Goal: Task Accomplishment & Management: Use online tool/utility

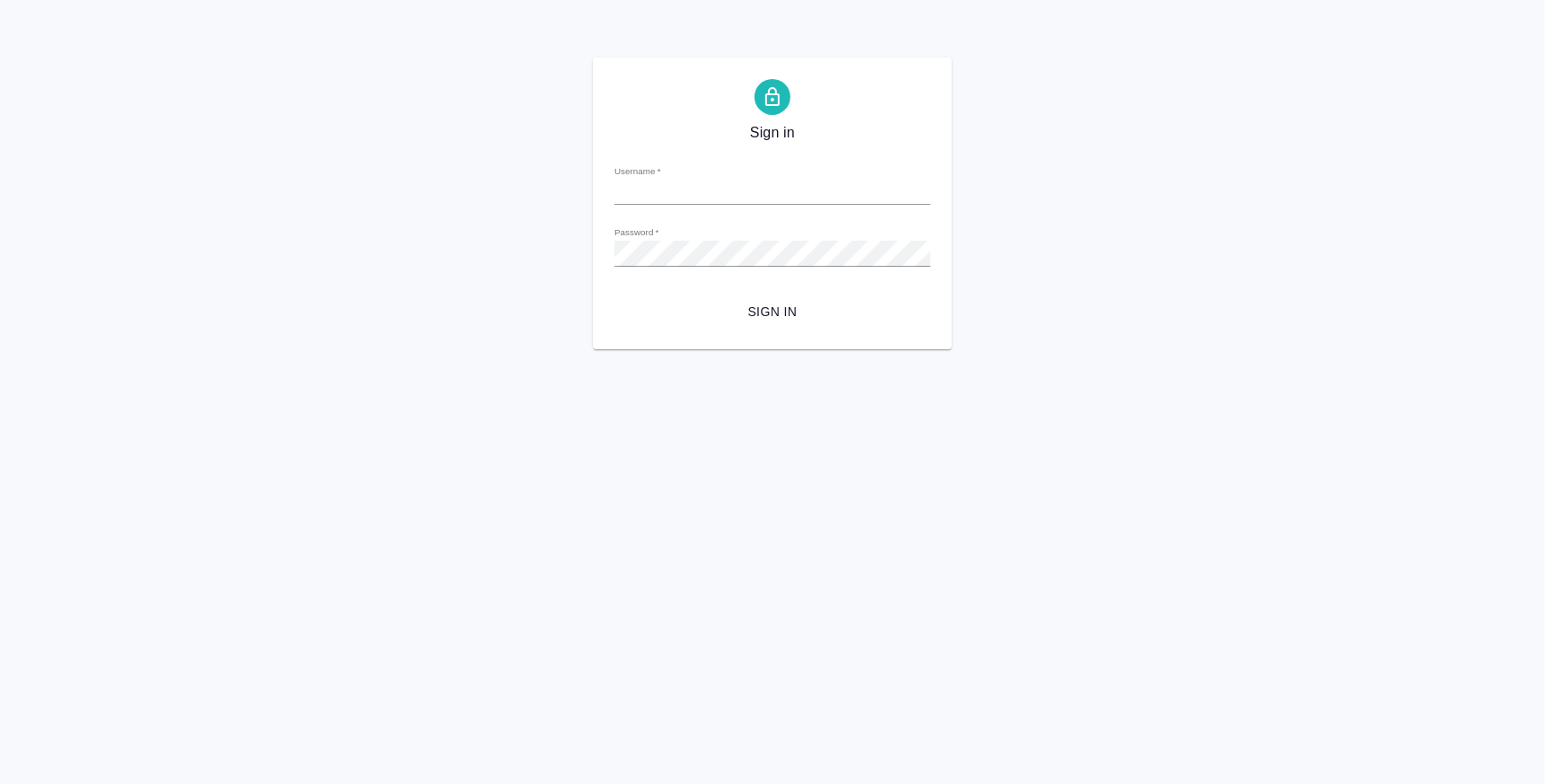
type input "[EMAIL_ADDRESS][DOMAIN_NAME]"
click at [780, 304] on span "Sign in" at bounding box center [772, 311] width 287 height 23
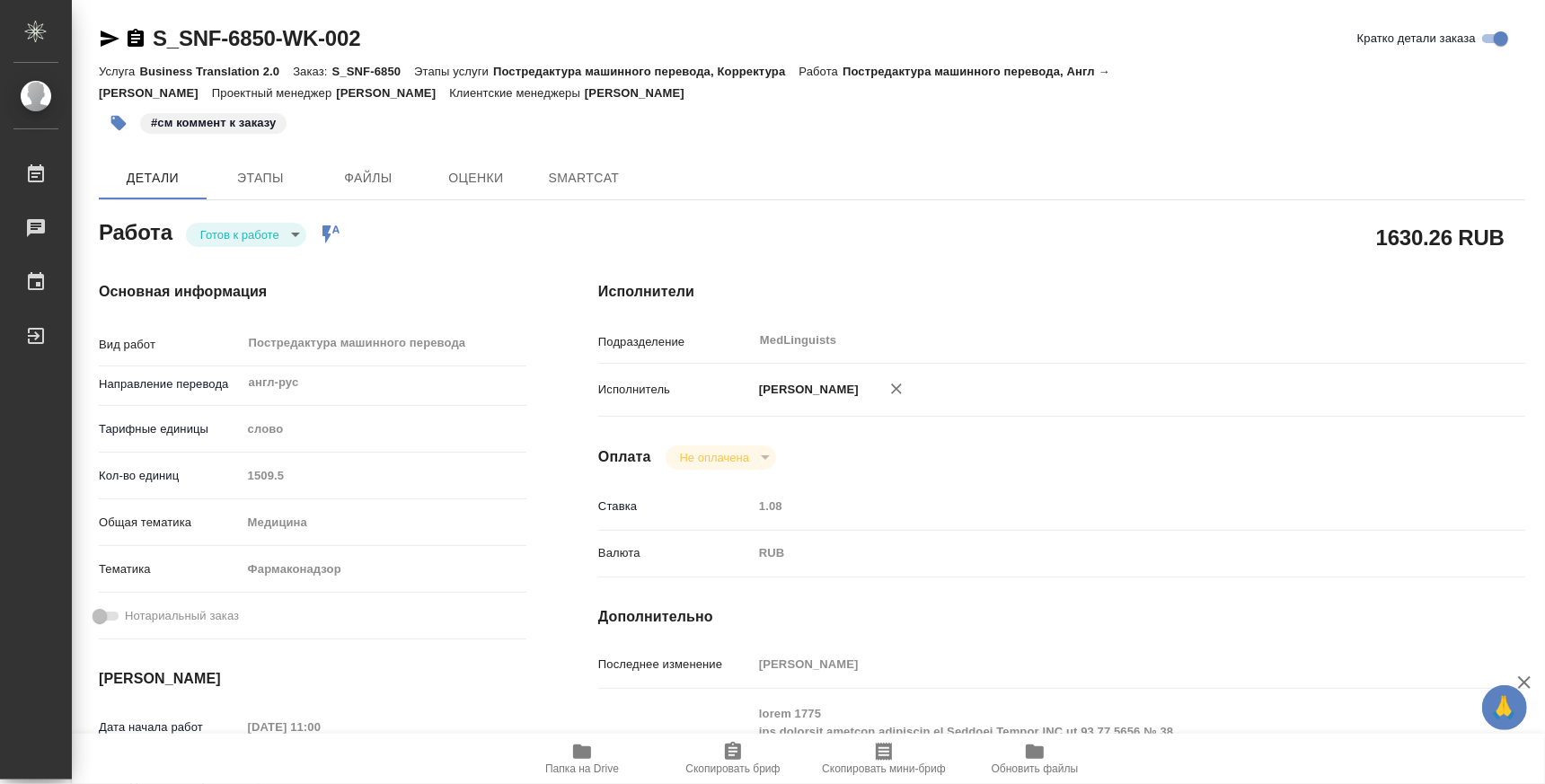
type textarea "x"
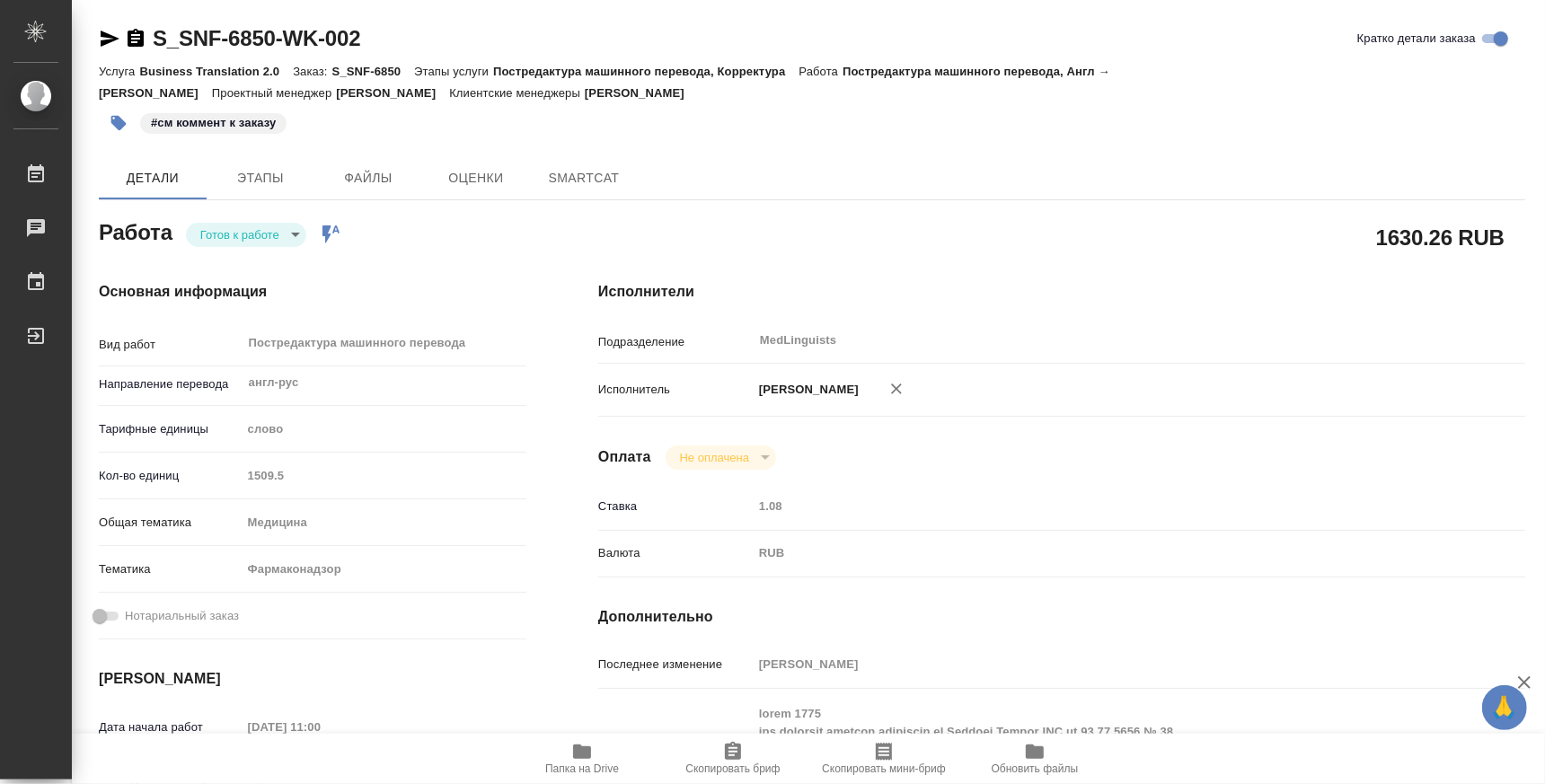
type textarea "x"
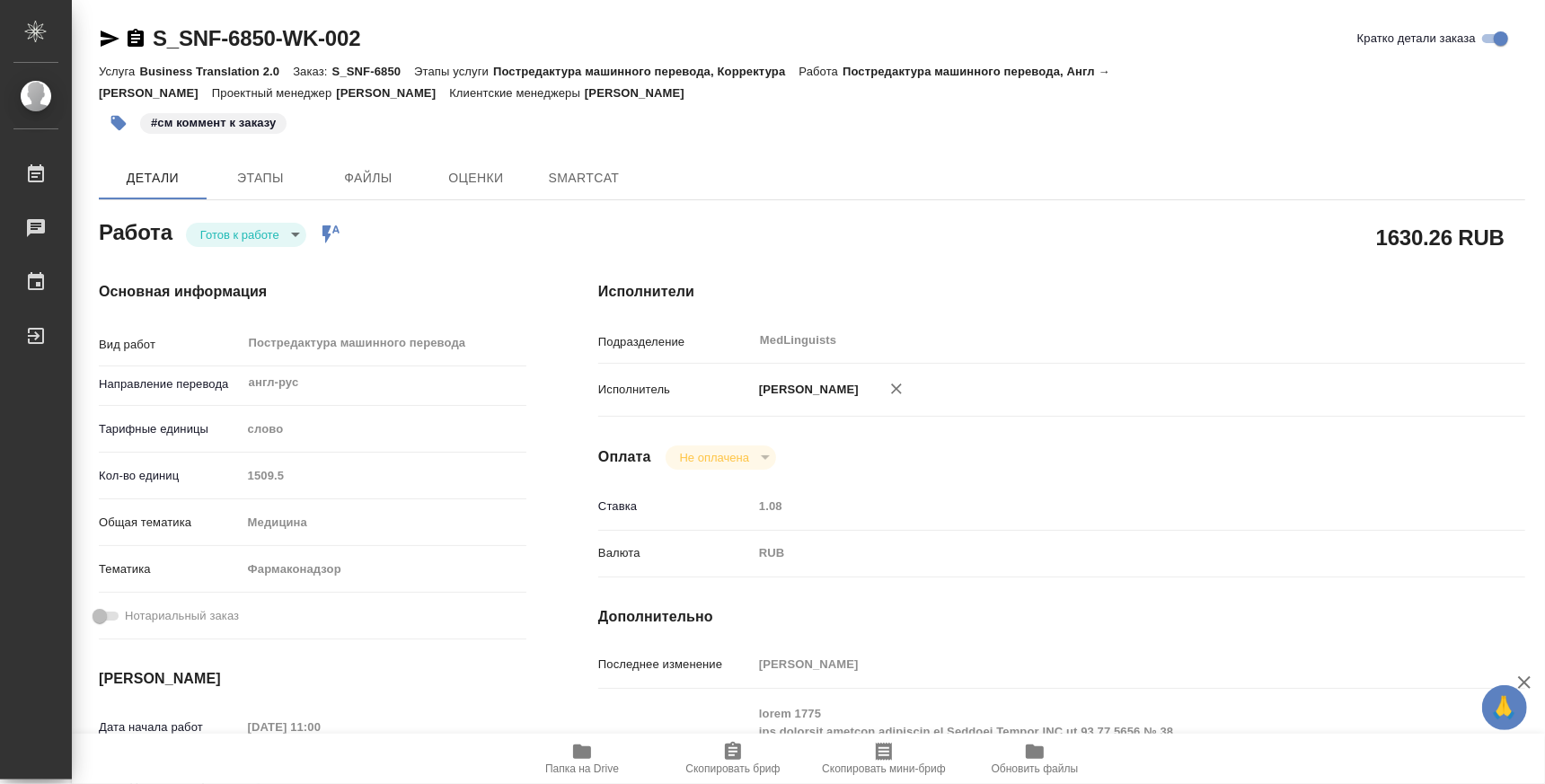
type textarea "x"
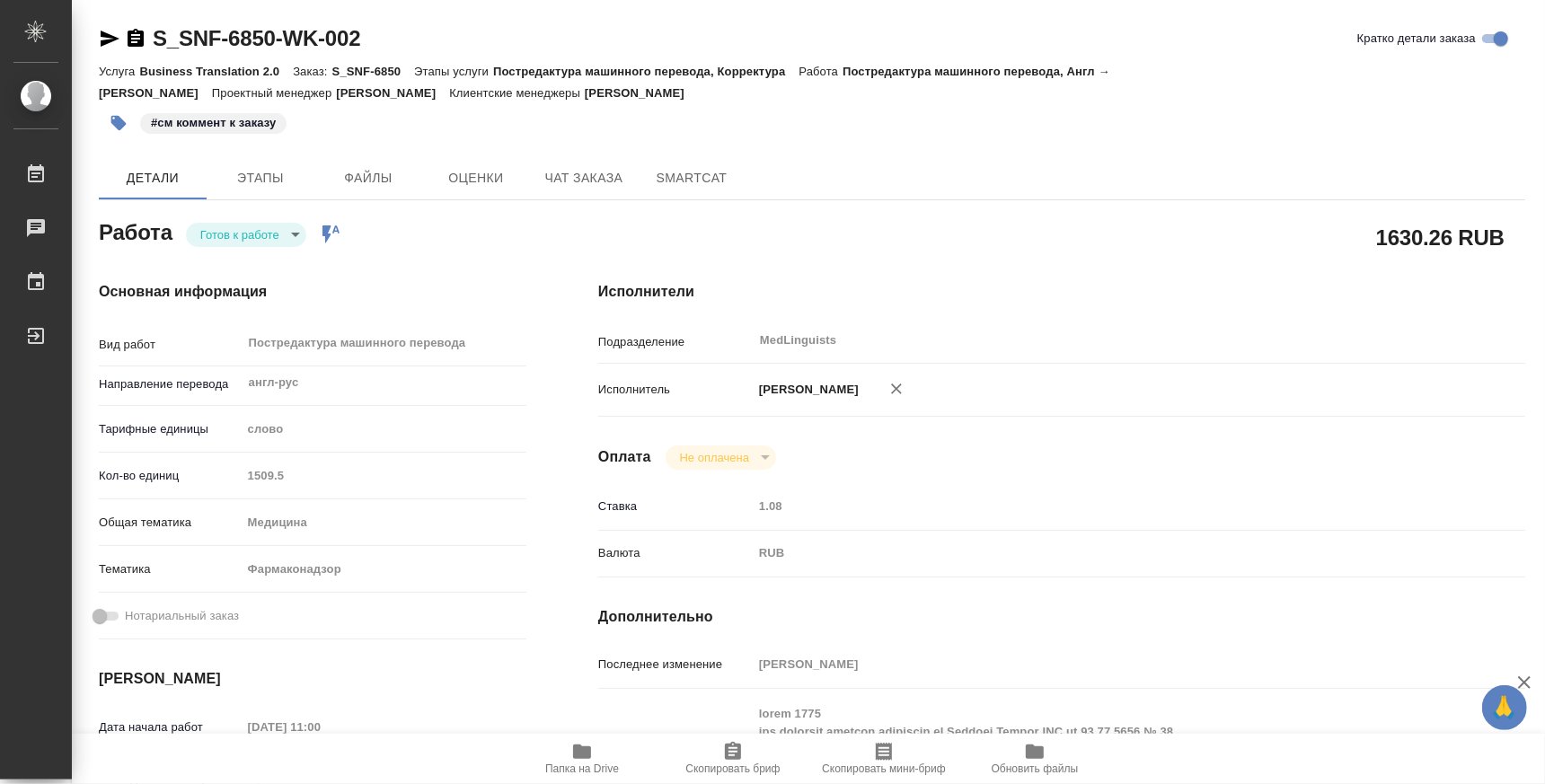
type textarea "x"
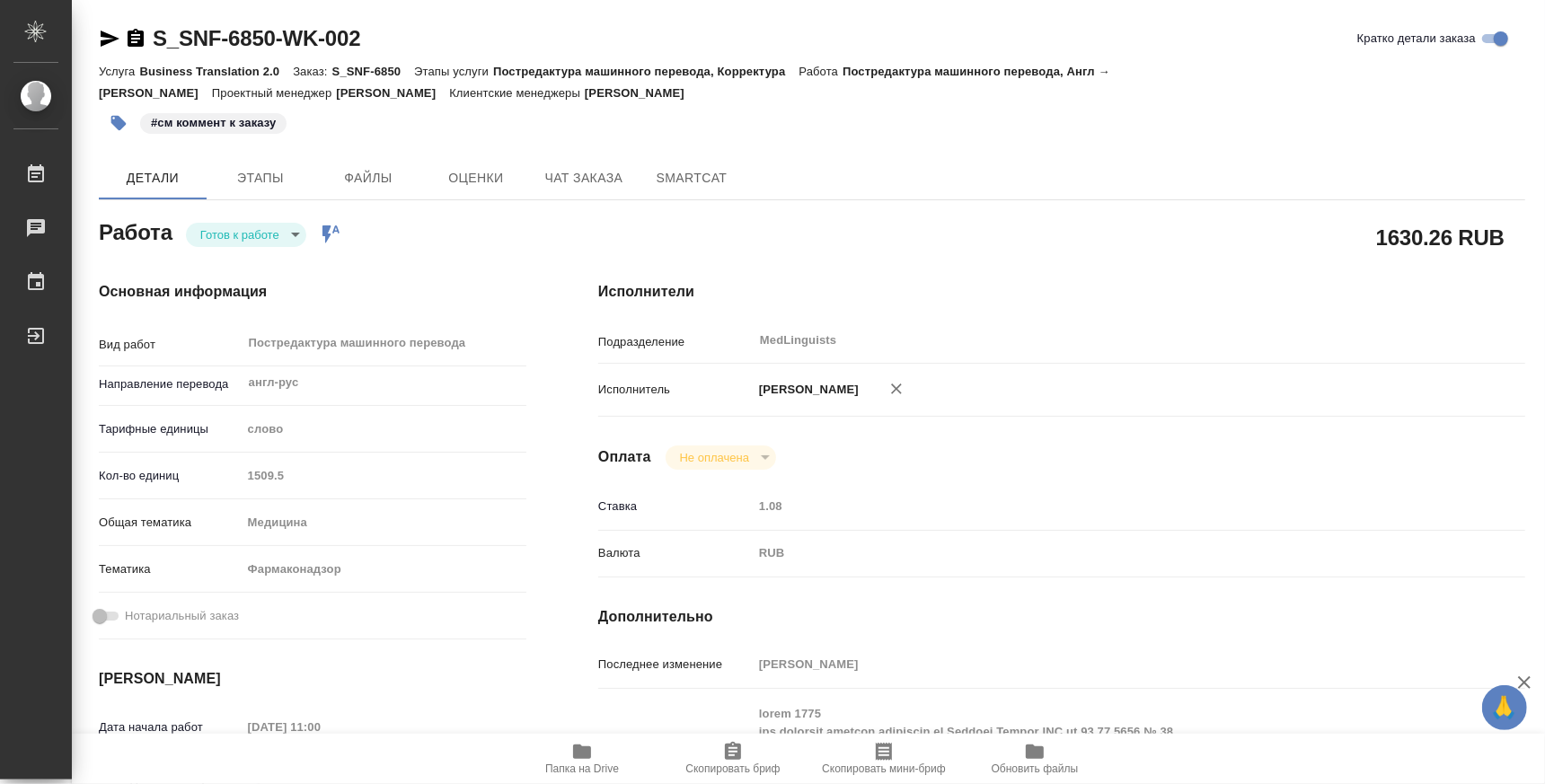
click at [280, 235] on body "🙏 .cls-1 fill:#fff; AWATERA Atminis Kristina Работы Чаты График Выйти S_SNF-685…" at bounding box center [772, 392] width 1545 height 784
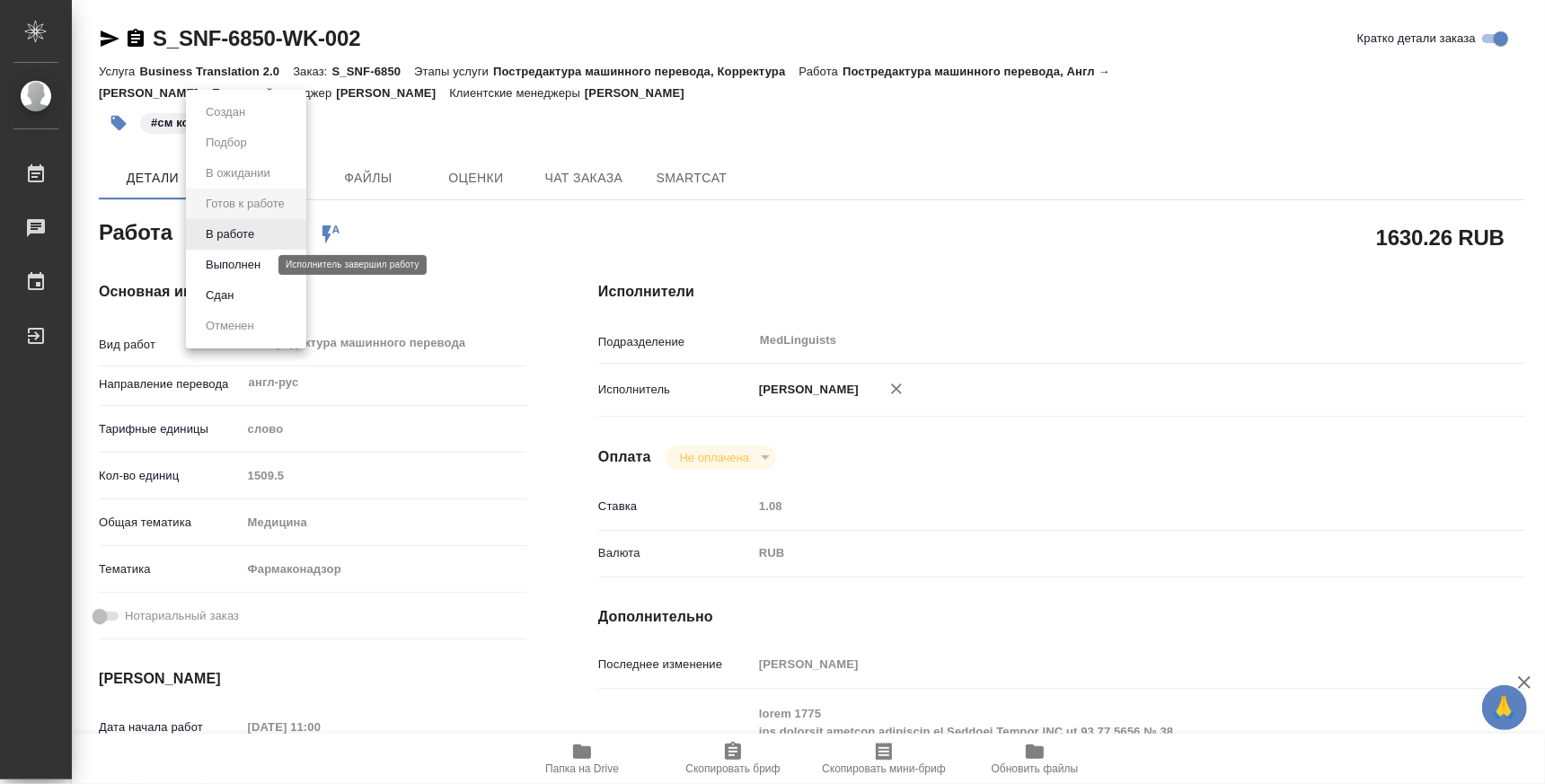
type textarea "x"
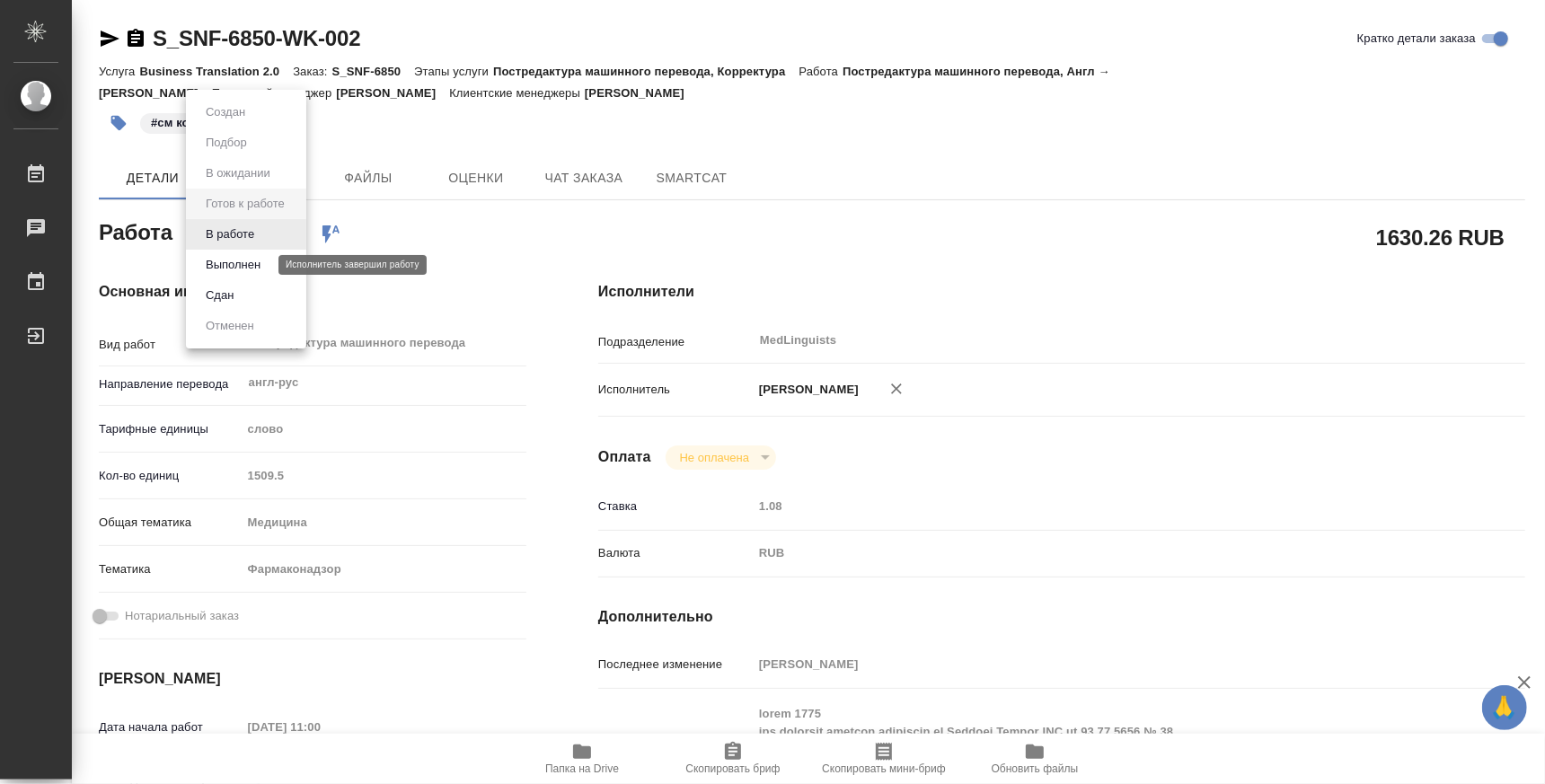
click at [253, 272] on button "Выполнен" at bounding box center [233, 265] width 66 height 20
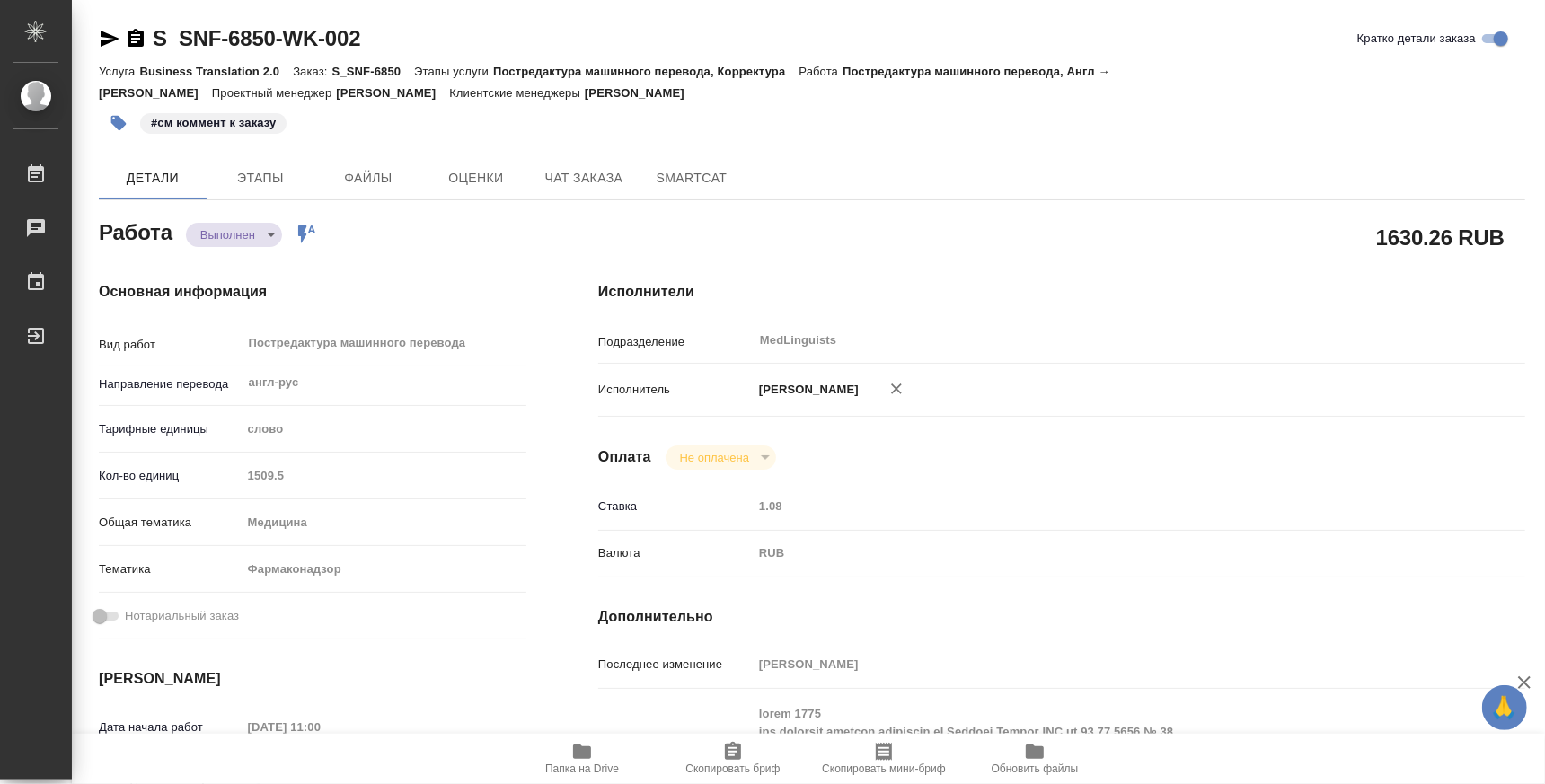
type textarea "x"
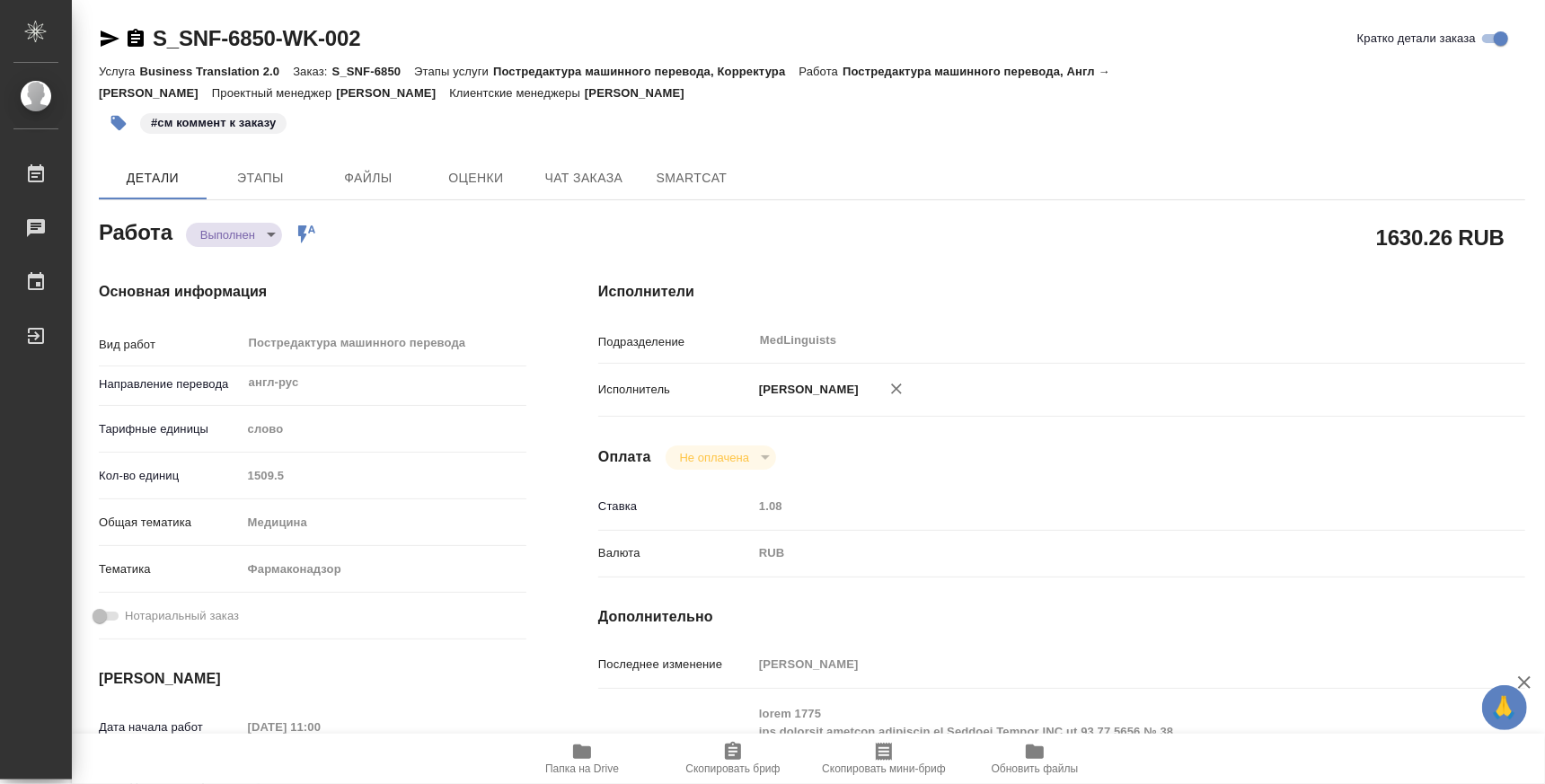
type textarea "x"
